Goal: Transaction & Acquisition: Download file/media

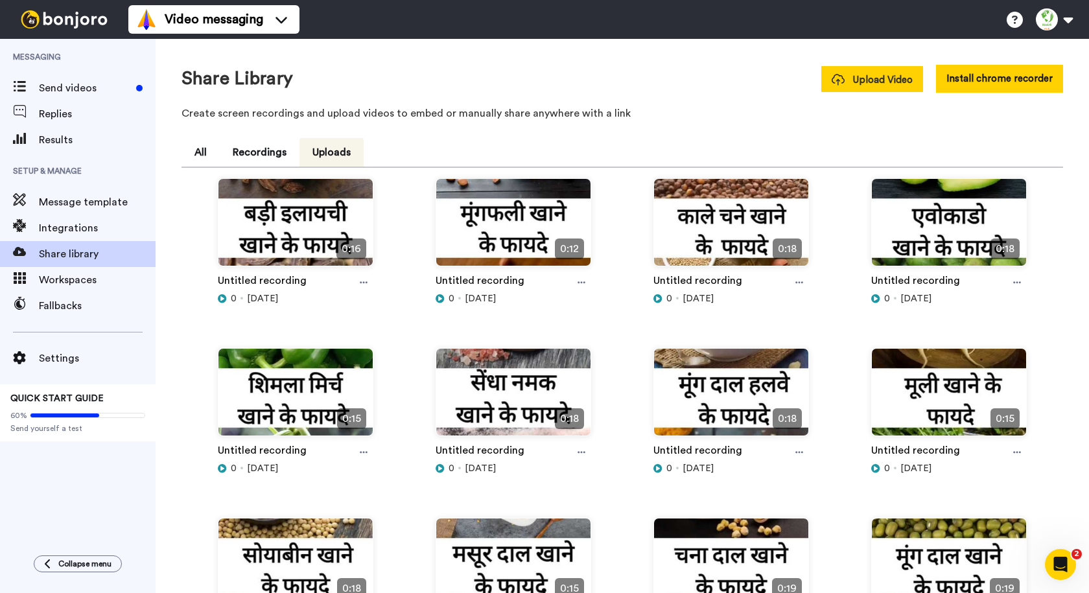
click at [856, 81] on span "Upload Video" at bounding box center [872, 80] width 81 height 14
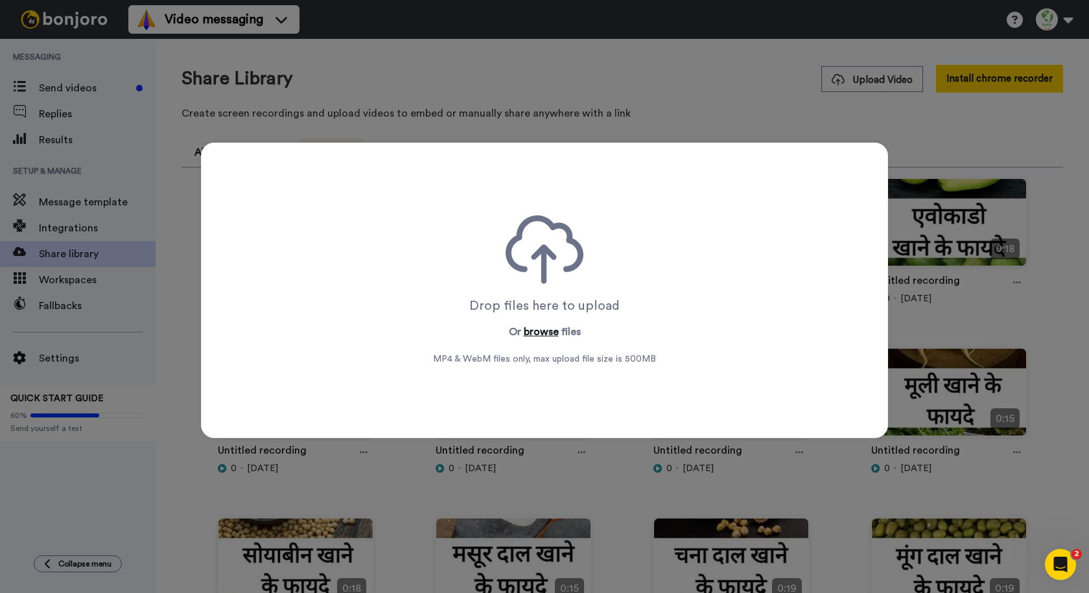
click at [541, 335] on button "browse" at bounding box center [541, 332] width 35 height 16
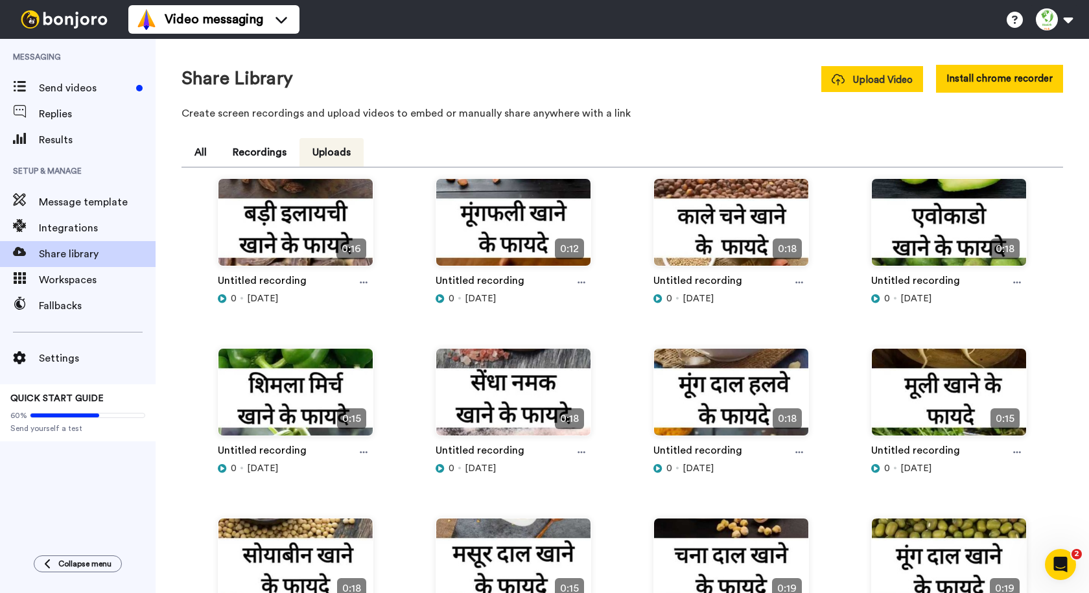
click at [856, 80] on span "Upload Video" at bounding box center [872, 80] width 81 height 14
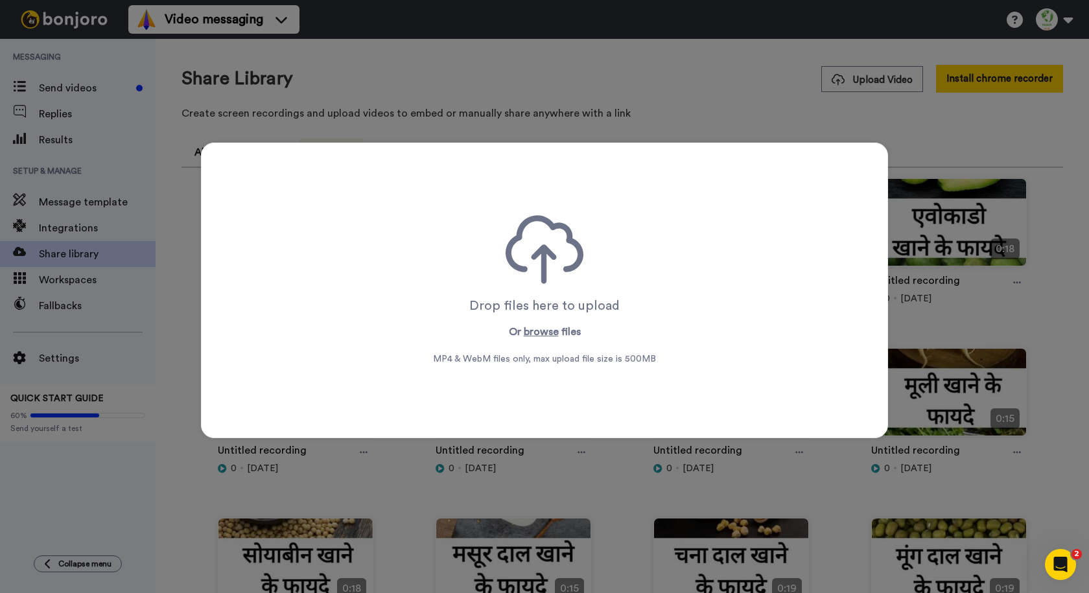
click at [540, 343] on div "Drop files here to upload Or browse files MP4 & WebM files only, max upload fil…" at bounding box center [544, 290] width 223 height 150
click at [539, 332] on button "browse" at bounding box center [541, 332] width 35 height 16
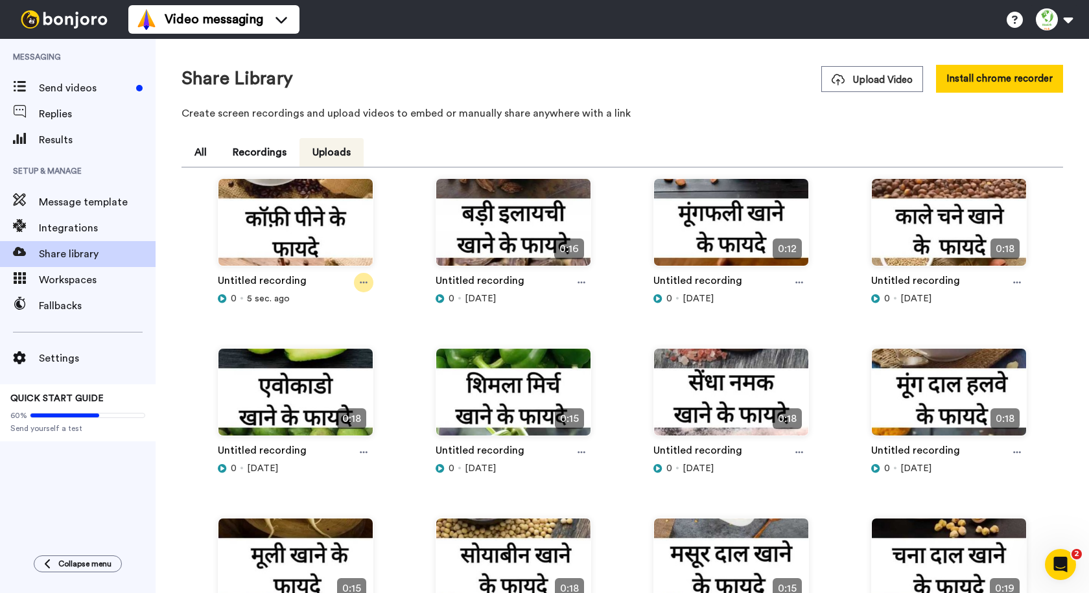
click at [365, 278] on icon at bounding box center [364, 282] width 8 height 9
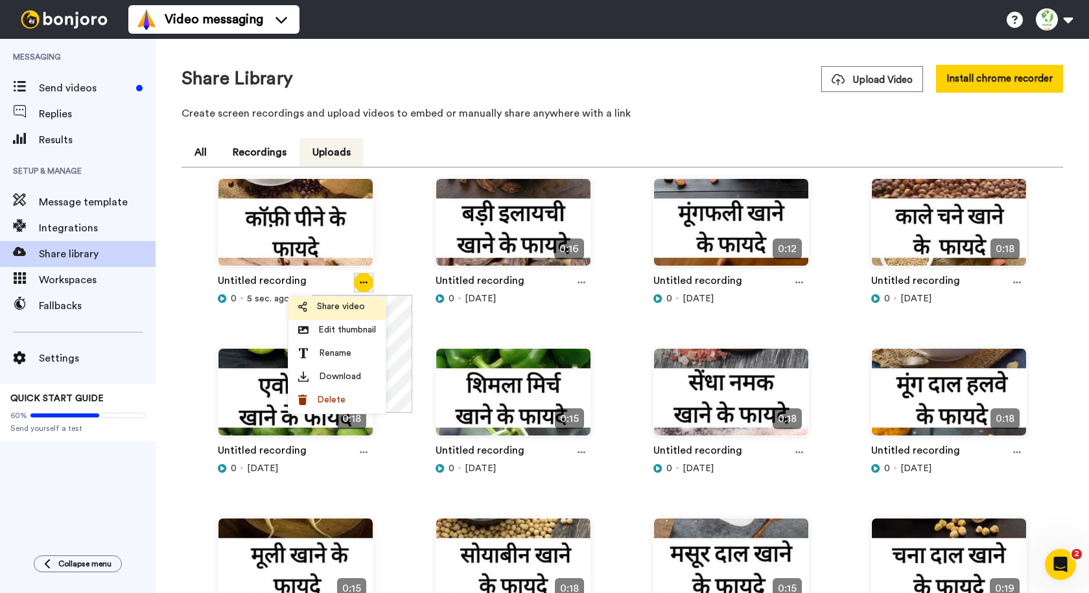
click at [363, 309] on span "Share video" at bounding box center [341, 306] width 48 height 13
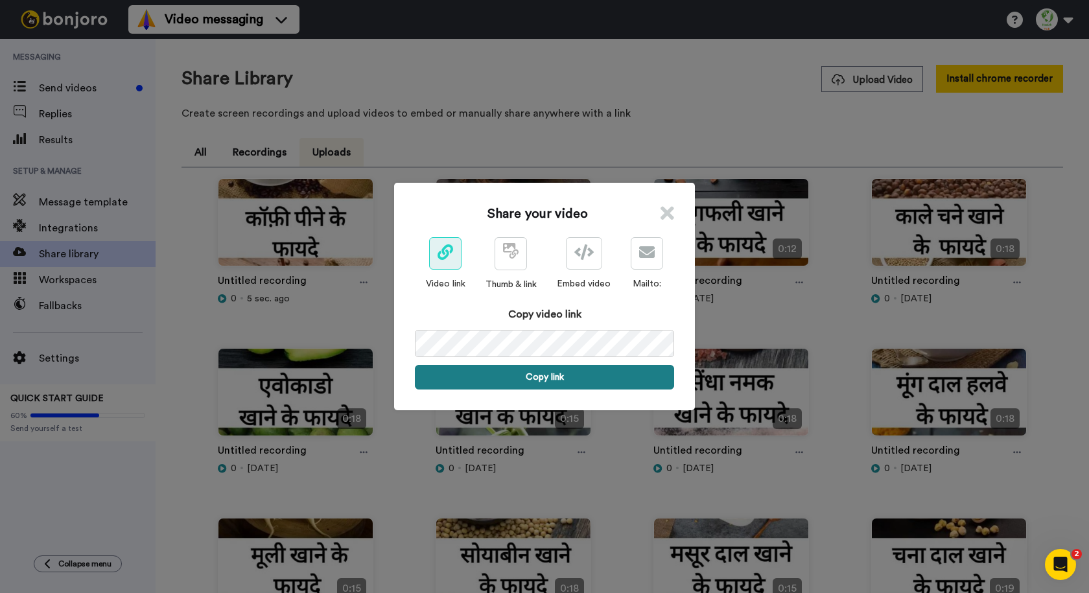
click at [543, 377] on button "Copy link" at bounding box center [544, 377] width 259 height 25
